Goal: Task Accomplishment & Management: Complete application form

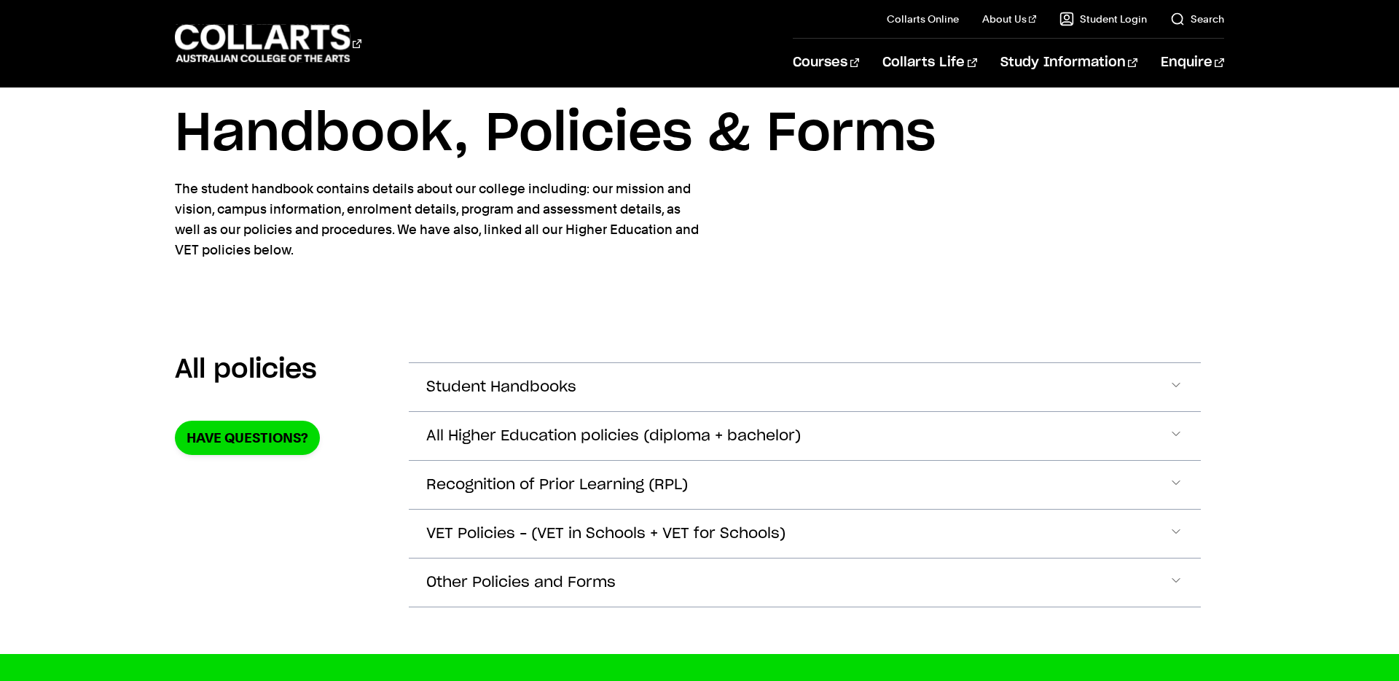
click at [738, 411] on button "Recognition of Prior Learning (RPL)" at bounding box center [805, 387] width 792 height 48
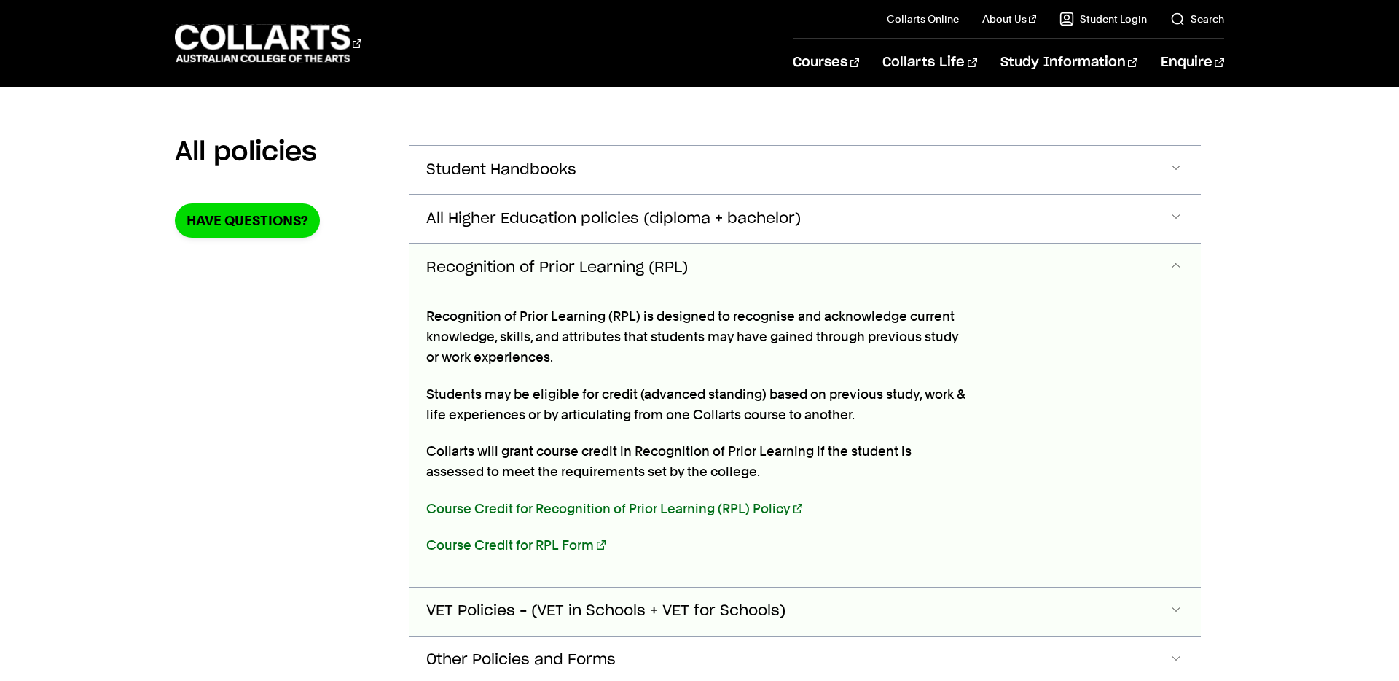
scroll to position [371, 0]
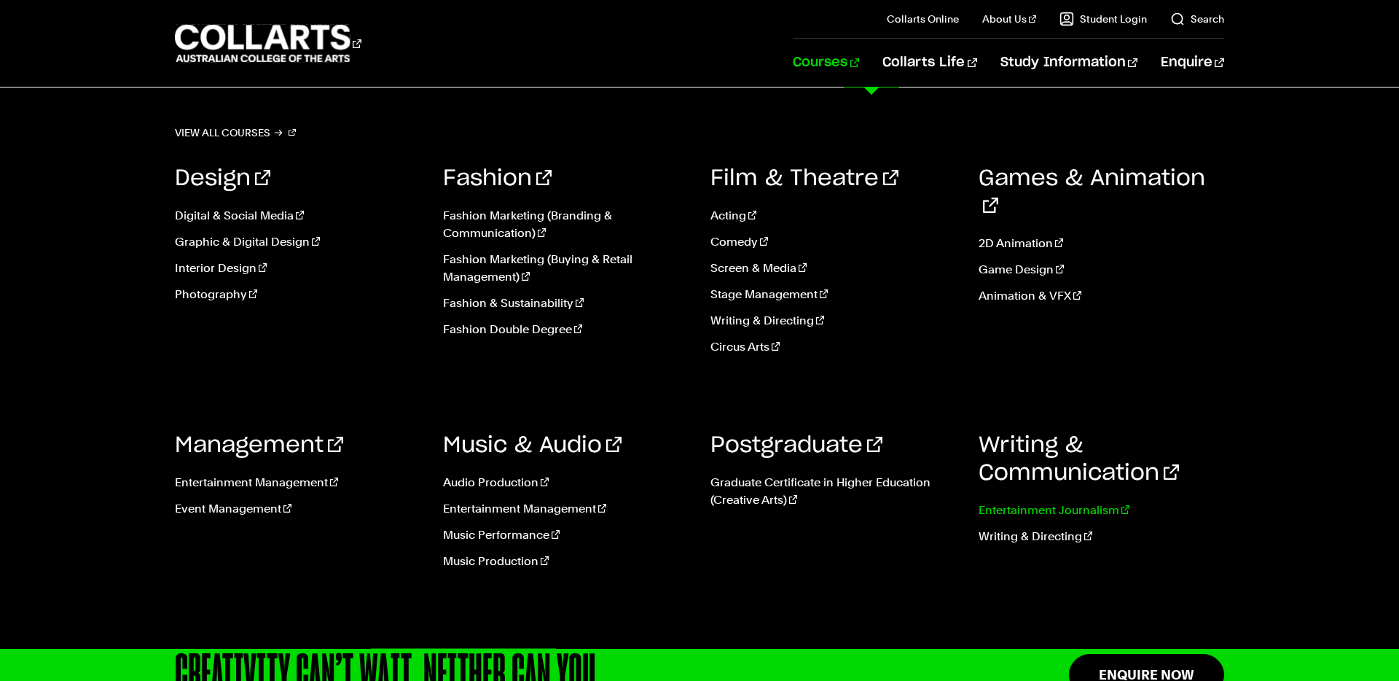
click at [1074, 512] on link "Entertainment Journalism" at bounding box center [1102, 509] width 246 height 17
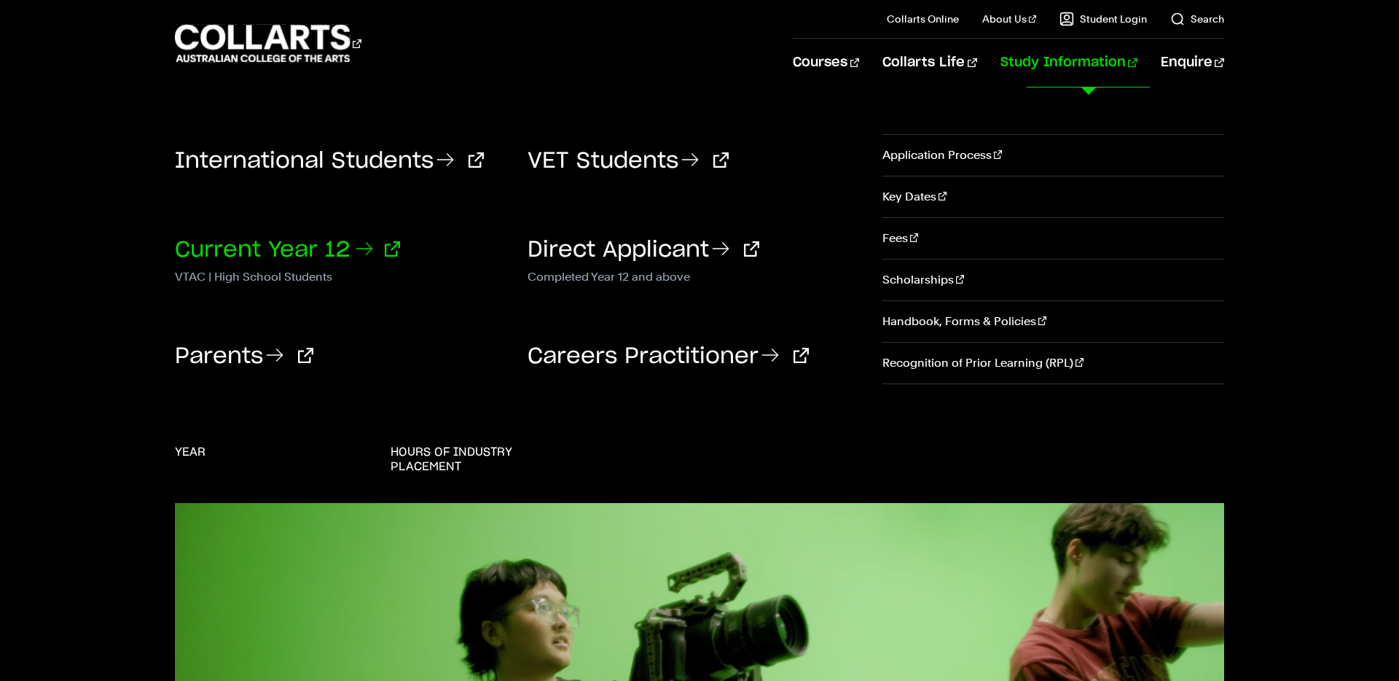
click at [241, 254] on link "Current Year 12" at bounding box center [287, 250] width 225 height 22
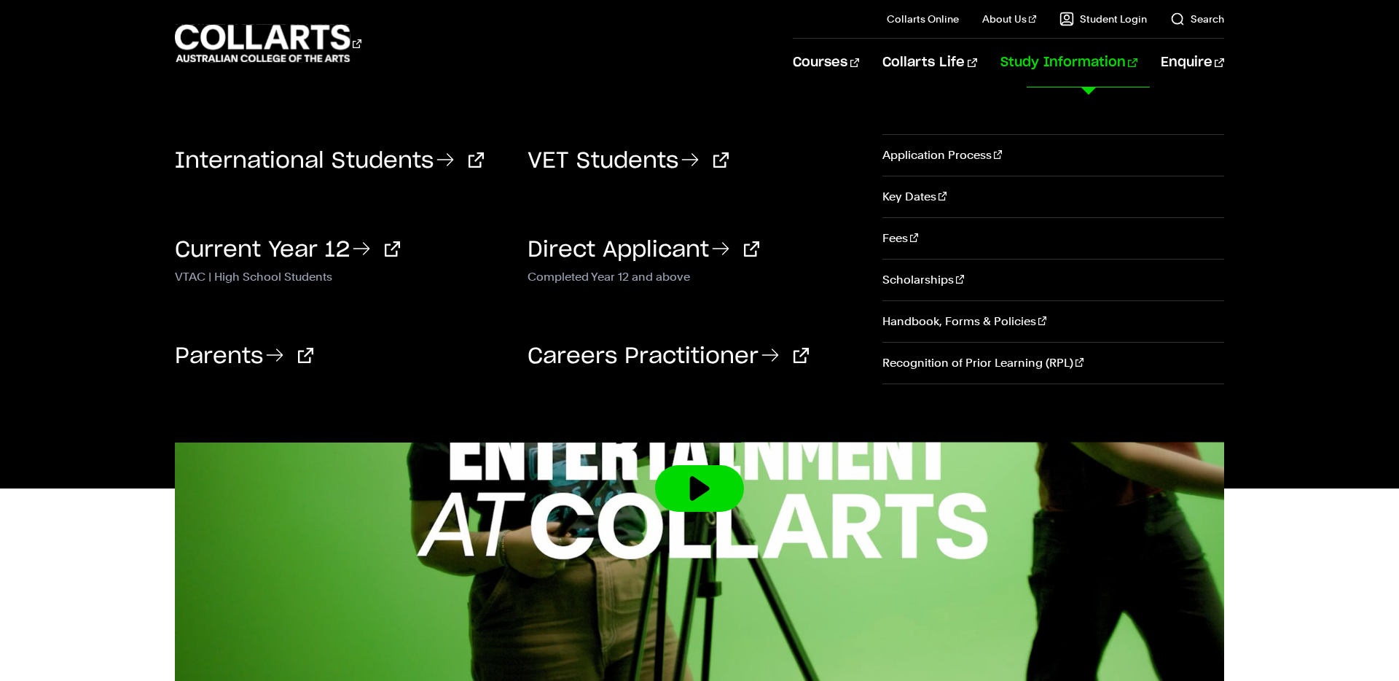
scroll to position [431, 0]
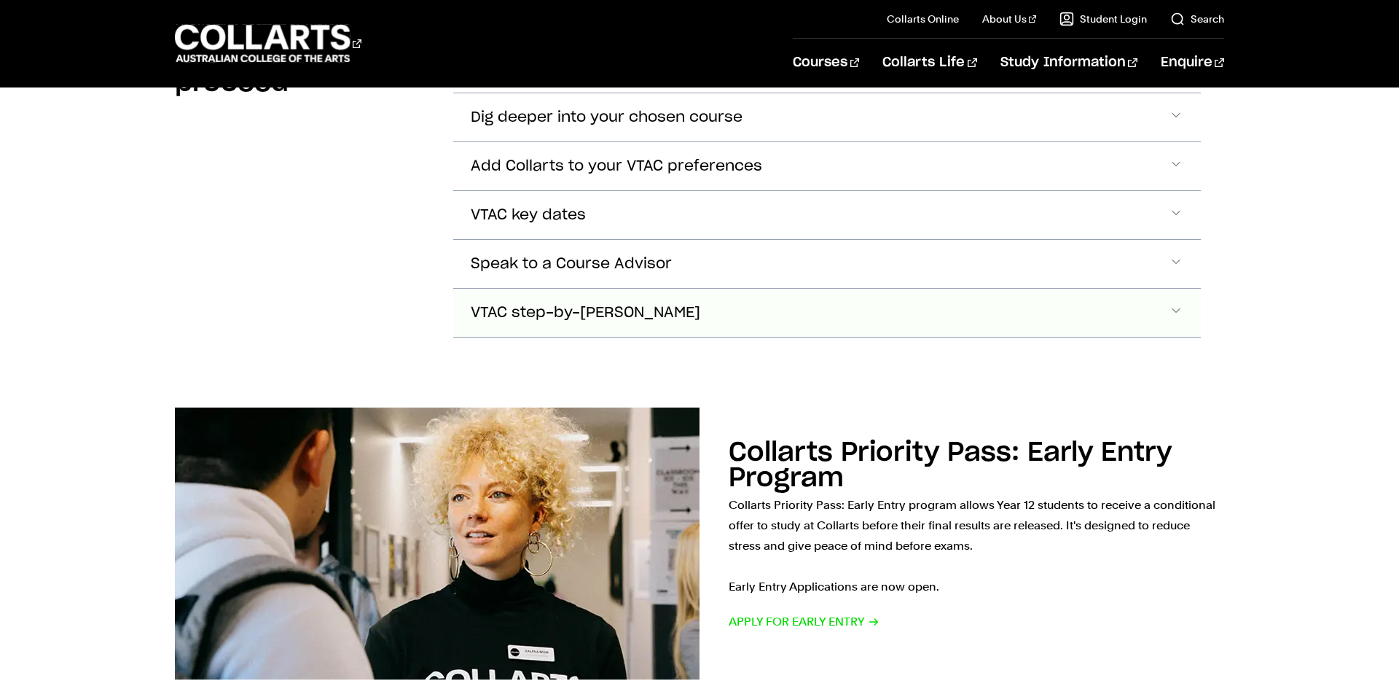
scroll to position [1647, 0]
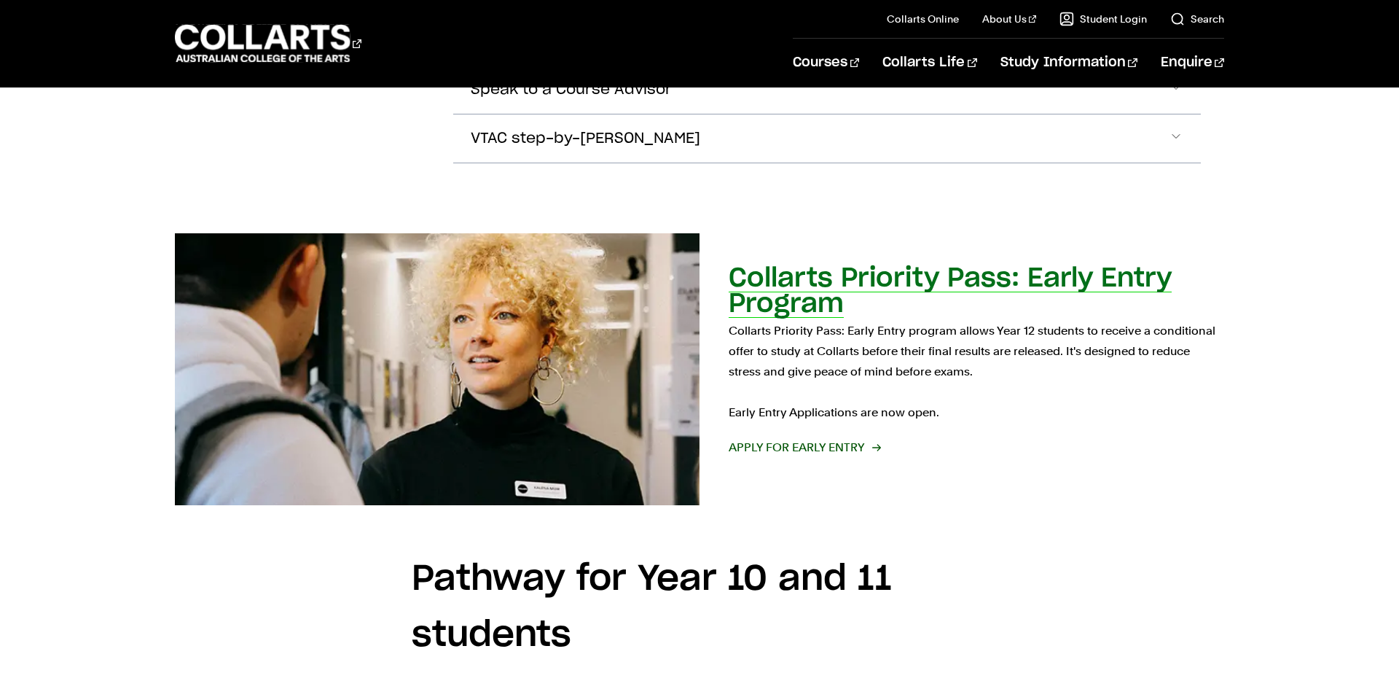
click at [825, 437] on span "Apply for Early Entry" at bounding box center [804, 447] width 151 height 20
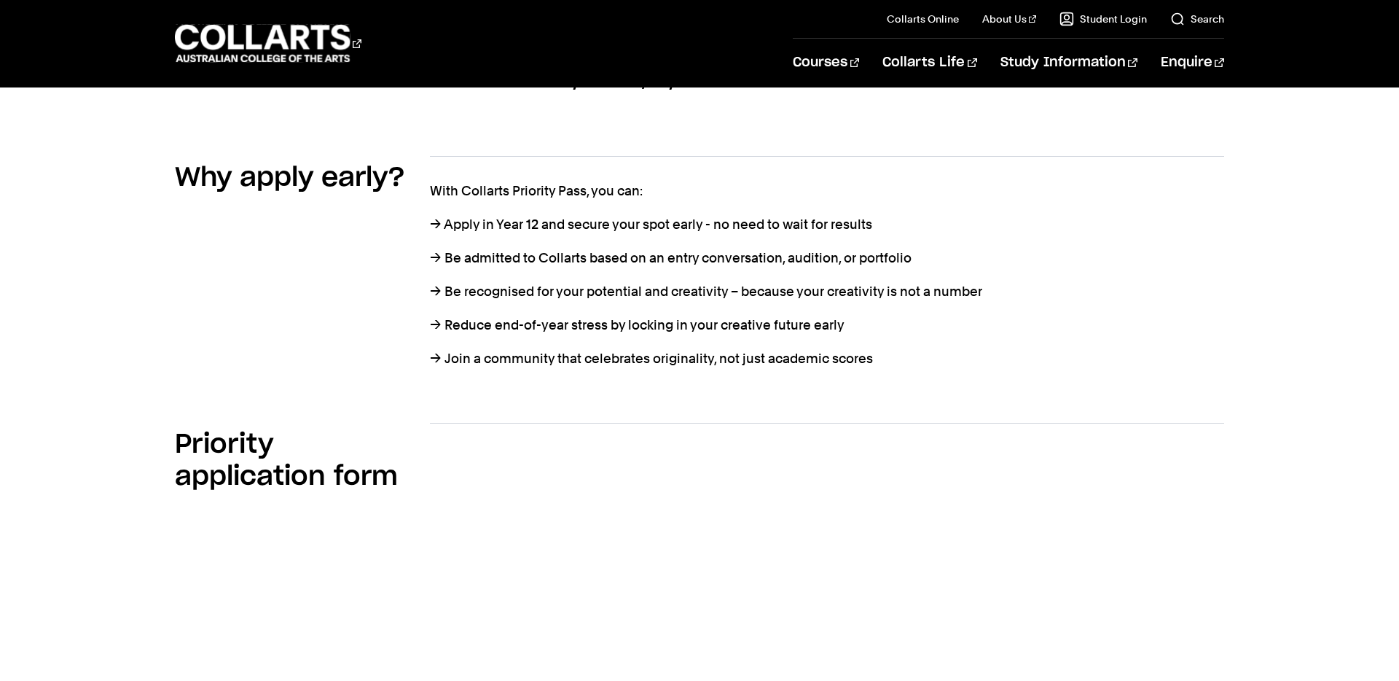
scroll to position [680, 0]
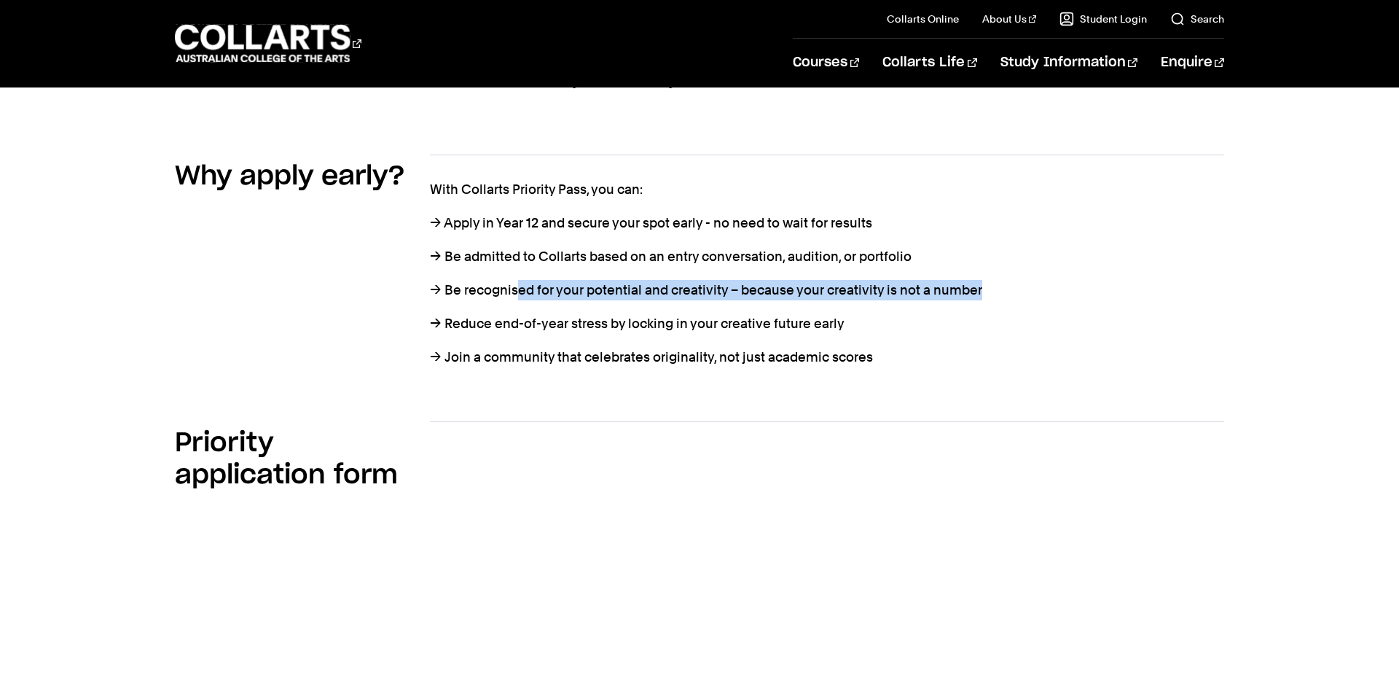
drag, startPoint x: 593, startPoint y: 270, endPoint x: 1034, endPoint y: 281, distance: 441.1
click at [1032, 280] on p "→ Be recognised for your potential and creativity – because your creativity is …" at bounding box center [827, 290] width 794 height 20
click at [1035, 315] on div "With Collarts Priority Pass, you can: → Apply in Year 12 and secure your spot e…" at bounding box center [827, 273] width 794 height 188
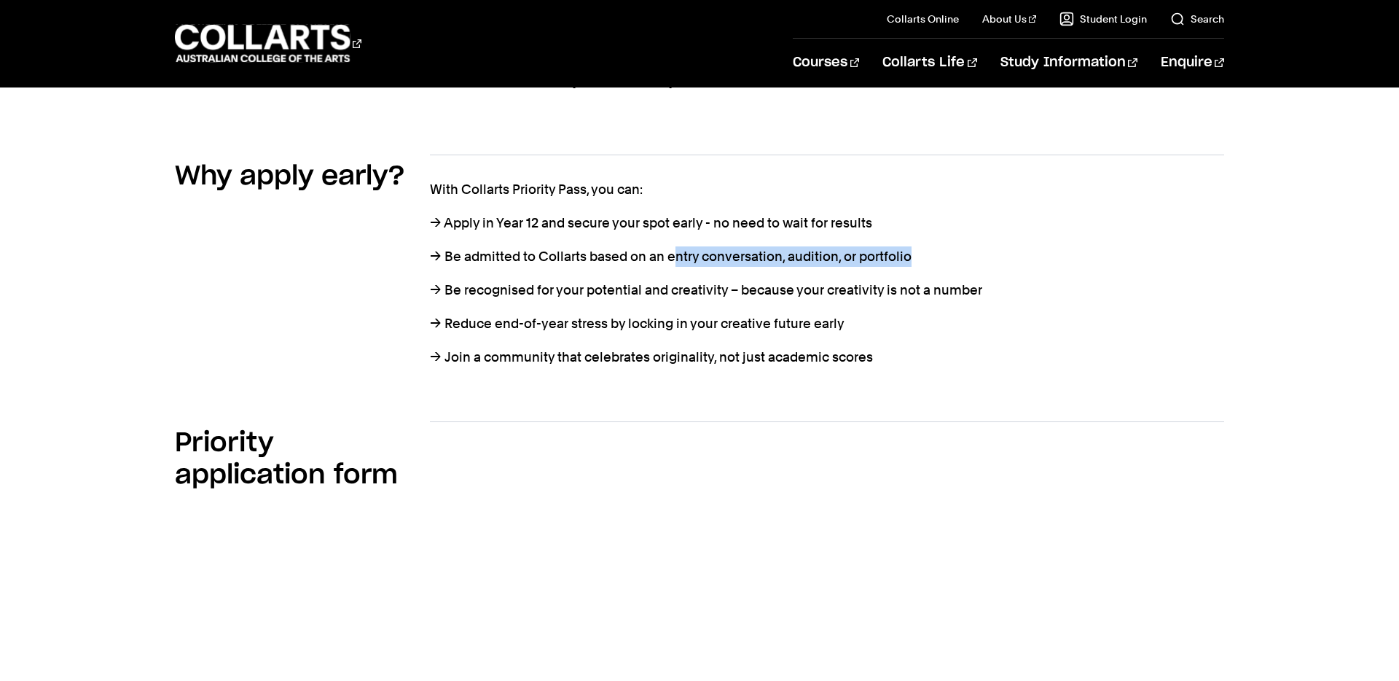
drag, startPoint x: 815, startPoint y: 236, endPoint x: 1046, endPoint y: 315, distance: 244.1
click at [1026, 249] on div "With Collarts Priority Pass, you can: → Apply in Year 12 and secure your spot e…" at bounding box center [827, 273] width 794 height 188
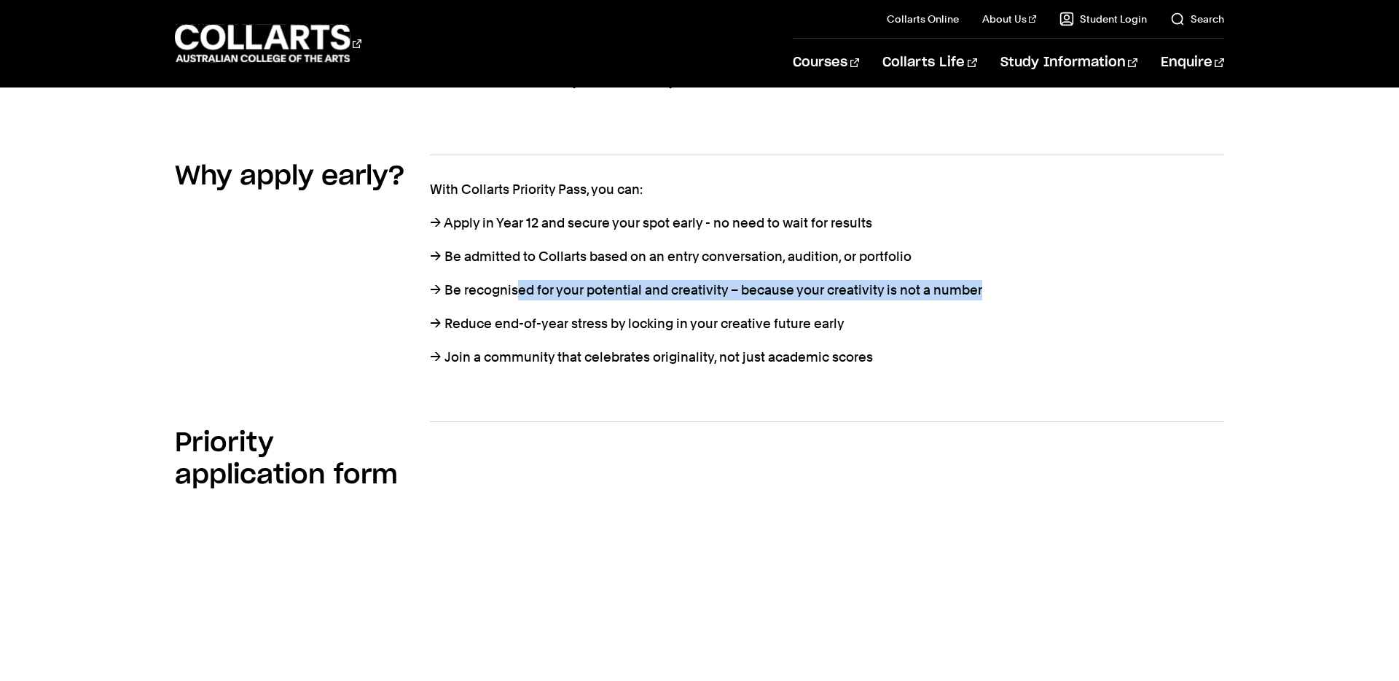
drag, startPoint x: 606, startPoint y: 264, endPoint x: 947, endPoint y: 286, distance: 341.1
click at [1022, 280] on p "→ Be recognised for your potential and creativity – because your creativity is …" at bounding box center [827, 290] width 794 height 20
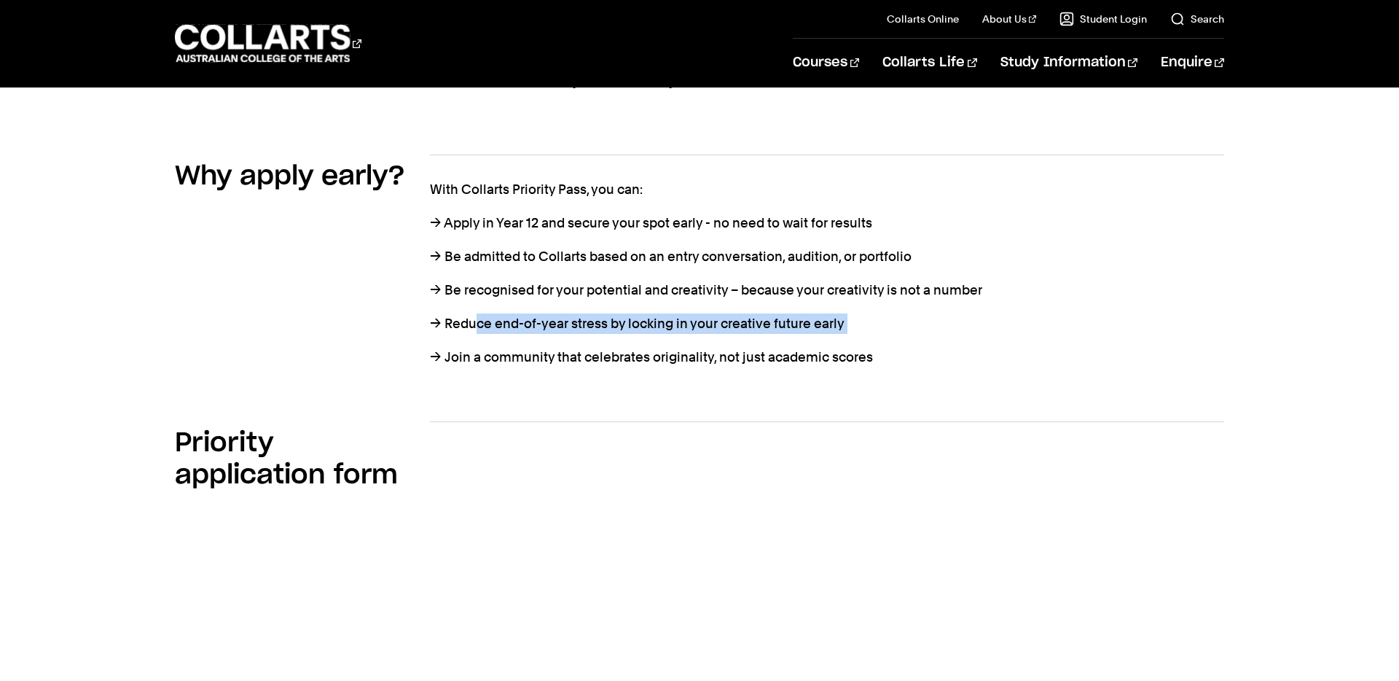
drag, startPoint x: 494, startPoint y: 302, endPoint x: 917, endPoint y: 339, distance: 424.3
click at [887, 324] on div "With Collarts Priority Pass, you can: → Apply in Year 12 and secure your spot e…" at bounding box center [827, 273] width 794 height 188
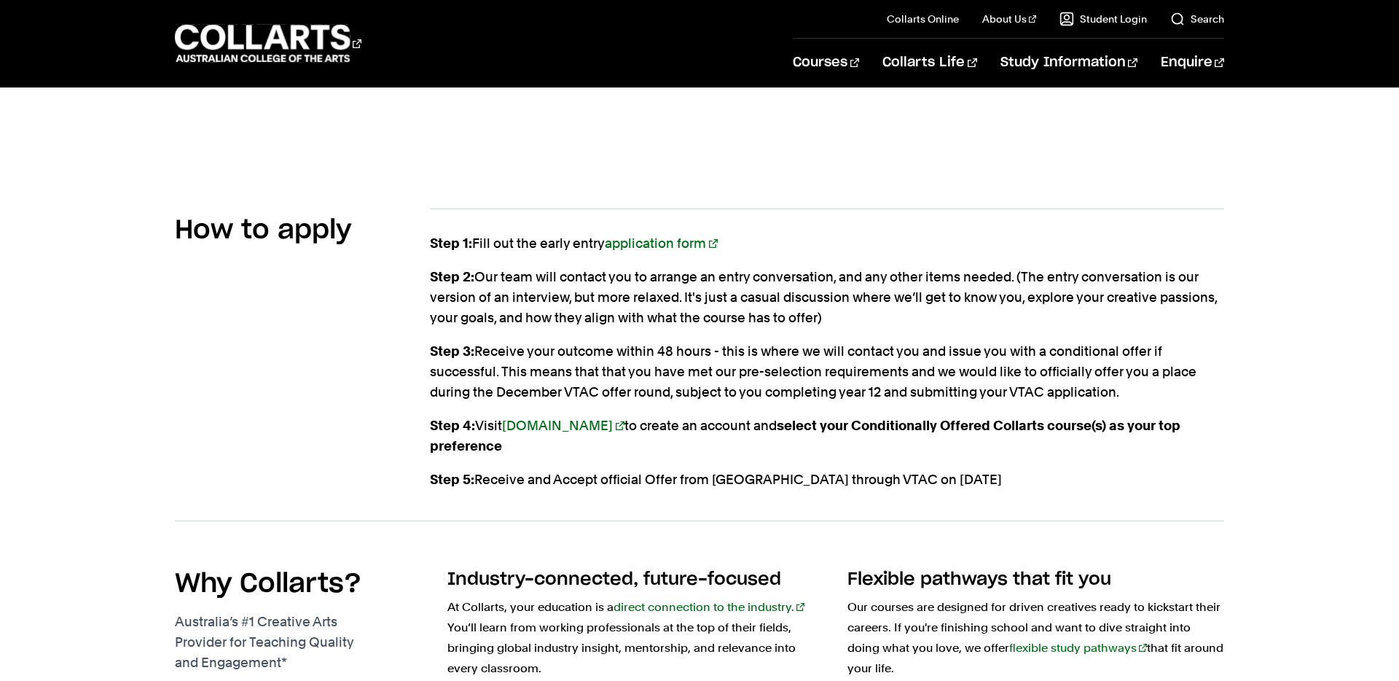
scroll to position [1589, 0]
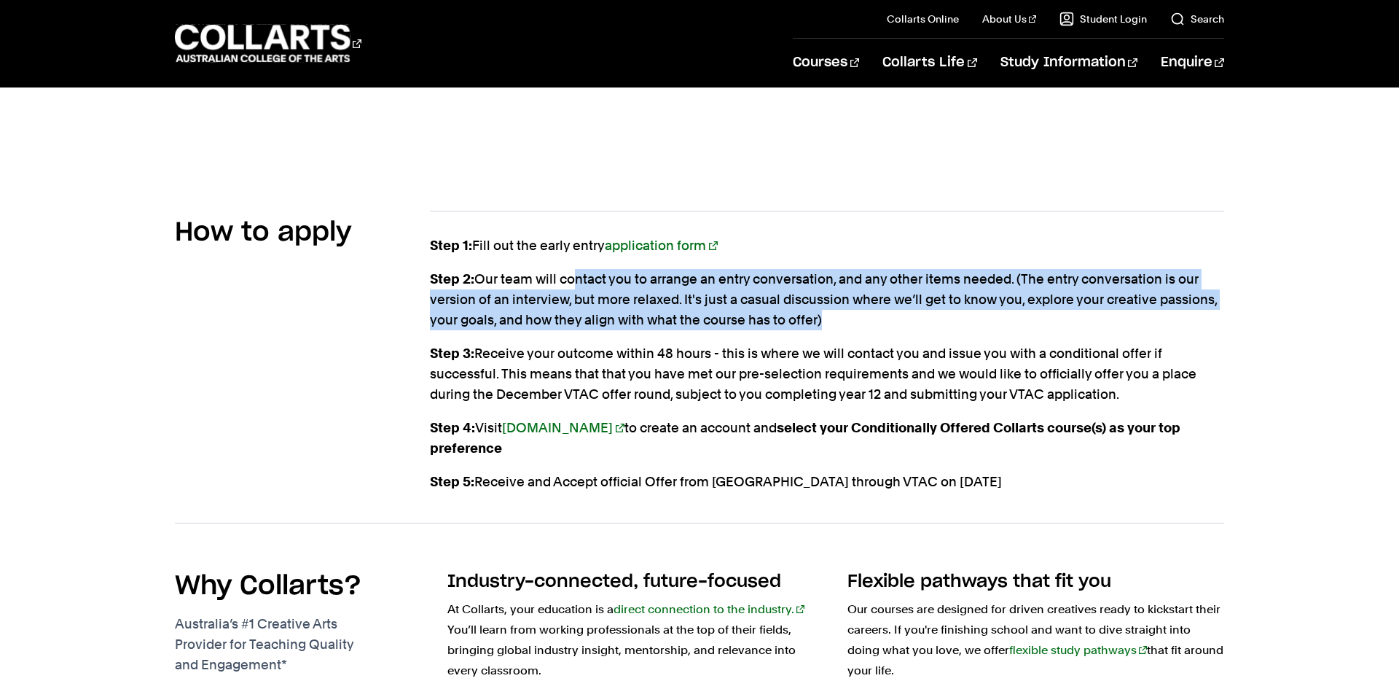
drag, startPoint x: 578, startPoint y: 254, endPoint x: 1026, endPoint y: 311, distance: 451.2
click at [1026, 313] on div "Step 1: Fill out the early entry application form Step 2: Our team will contact…" at bounding box center [827, 363] width 794 height 257
click at [1060, 308] on p "Step 2: Our team will contact you to arrange an entry conversation, and any oth…" at bounding box center [827, 299] width 794 height 61
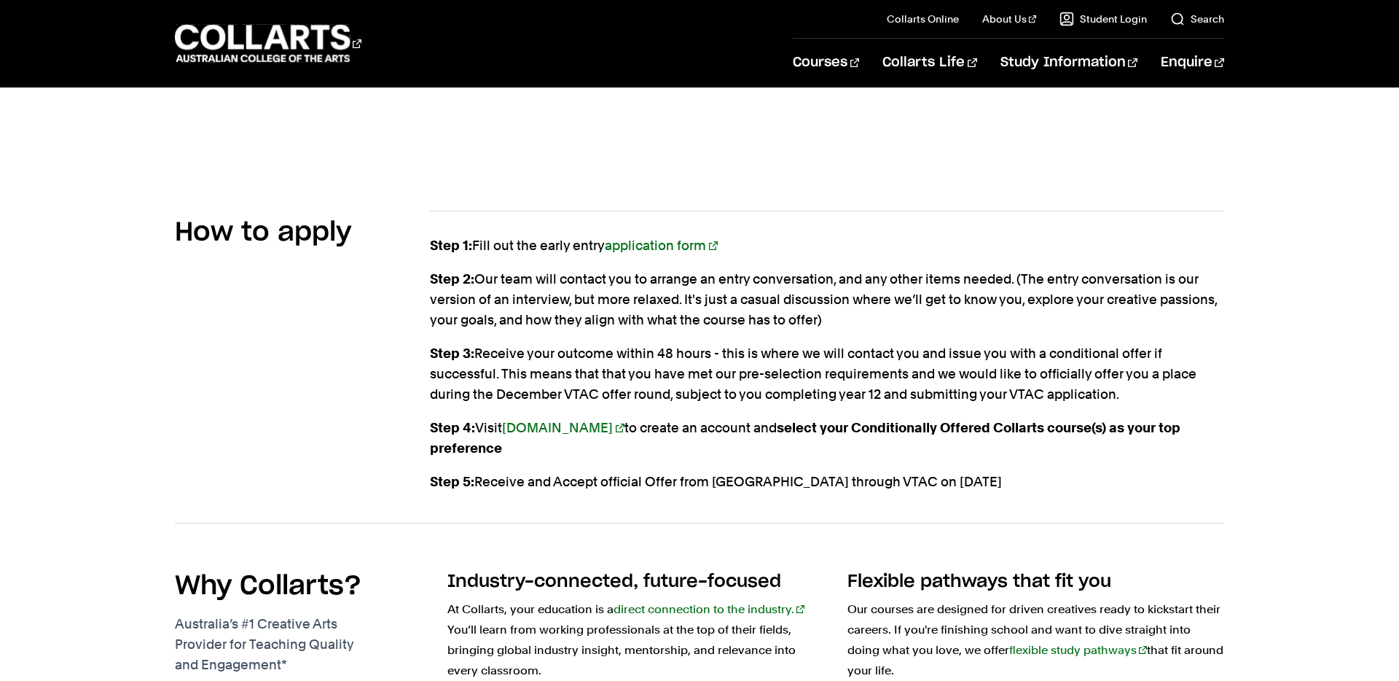
drag, startPoint x: 665, startPoint y: 257, endPoint x: 1152, endPoint y: 383, distance: 503.6
click at [1152, 383] on div "Step 1: Fill out the early entry application form Step 2: Our team will contact…" at bounding box center [827, 363] width 794 height 257
click at [732, 356] on p "Step 3: Receive your outcome within 48 hours - this is where we will contact yo…" at bounding box center [827, 373] width 794 height 61
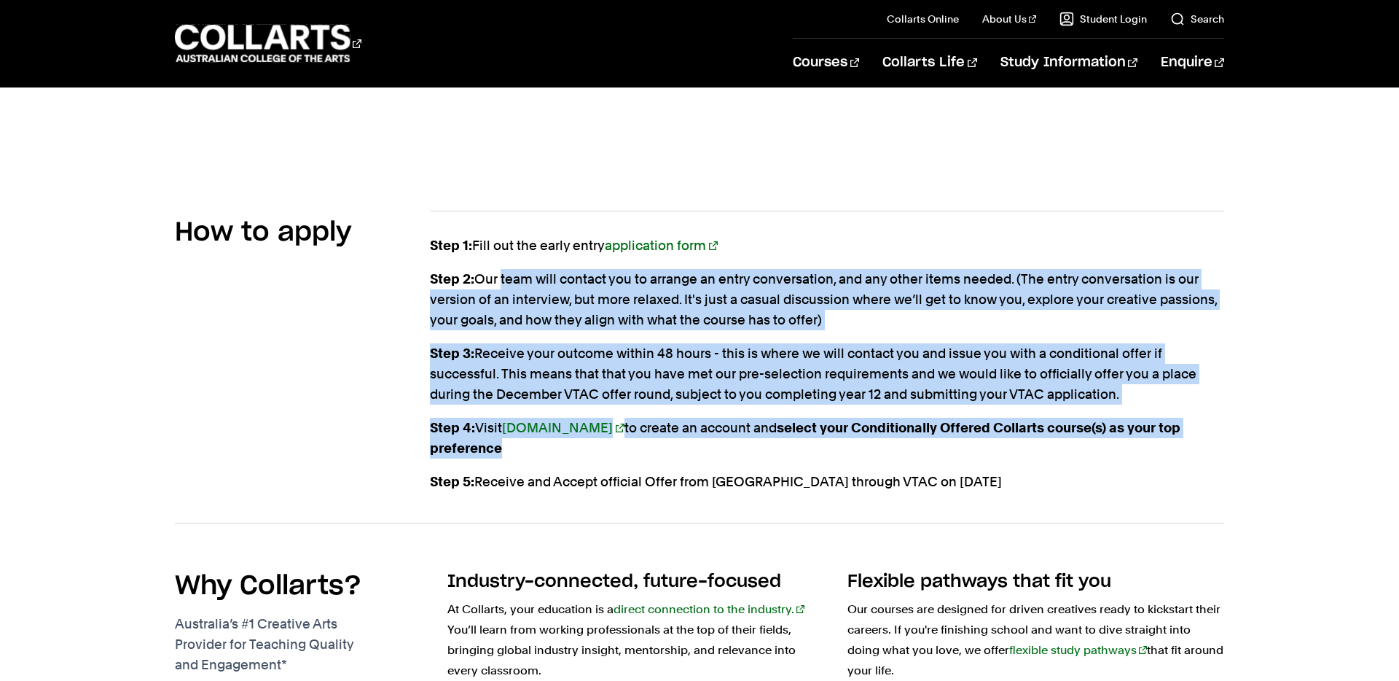
drag, startPoint x: 508, startPoint y: 258, endPoint x: 799, endPoint y: 413, distance: 329.3
click at [867, 442] on div "Step 1: Fill out the early entry application form Step 2: Our team will contact…" at bounding box center [827, 363] width 794 height 257
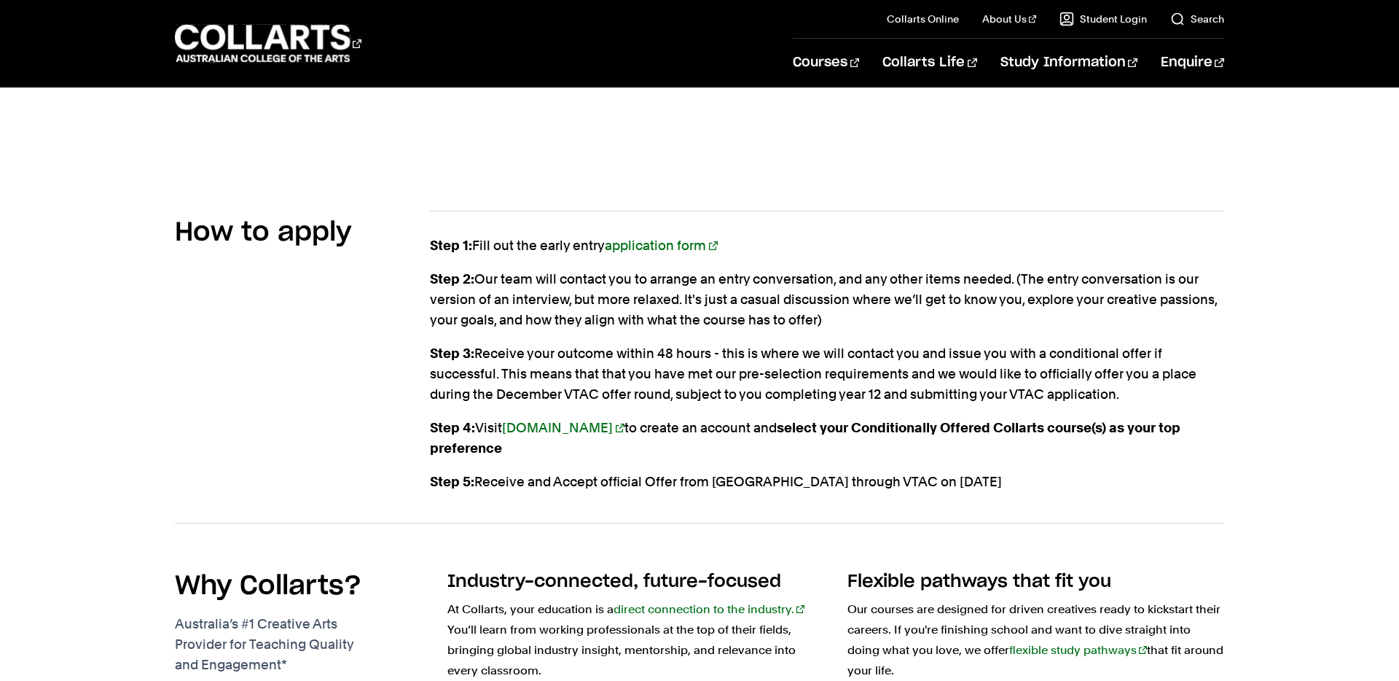
click at [756, 360] on p "Step 3: Receive your outcome within 48 hours - this is where we will contact yo…" at bounding box center [827, 373] width 794 height 61
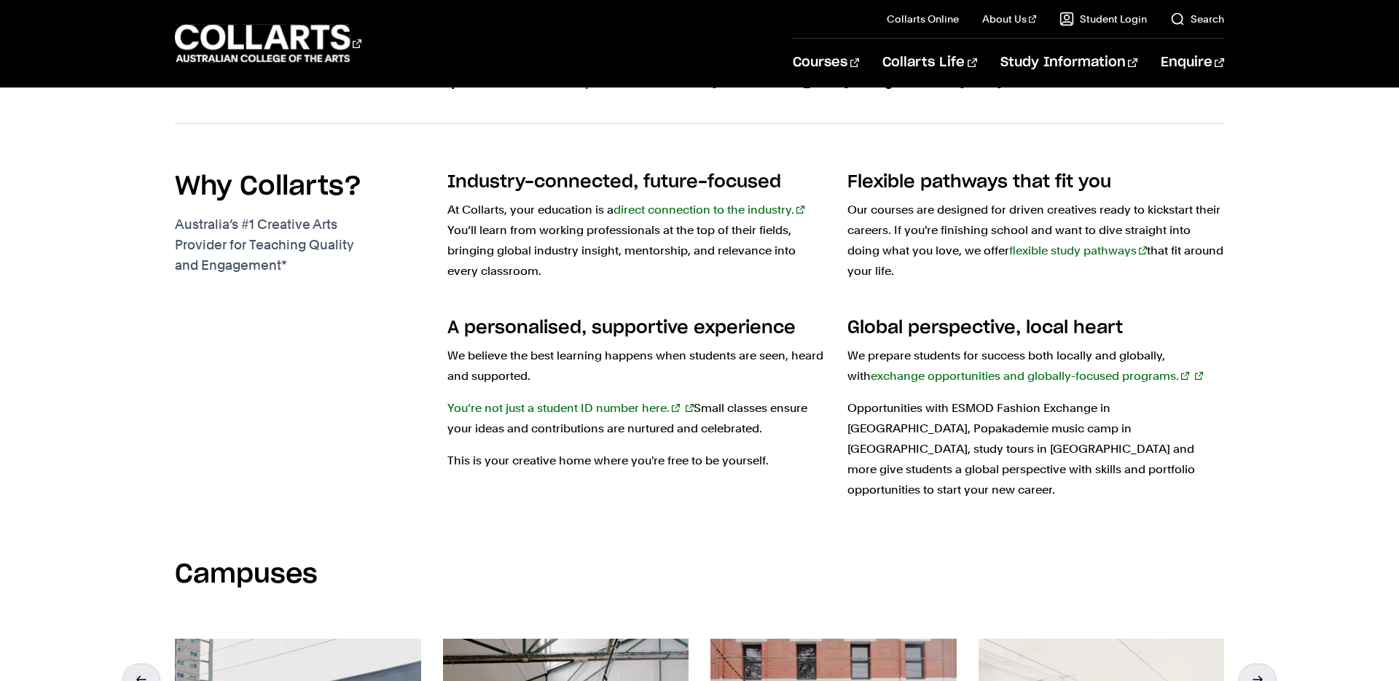
scroll to position [1994, 0]
